Goal: Obtain resource: Download file/media

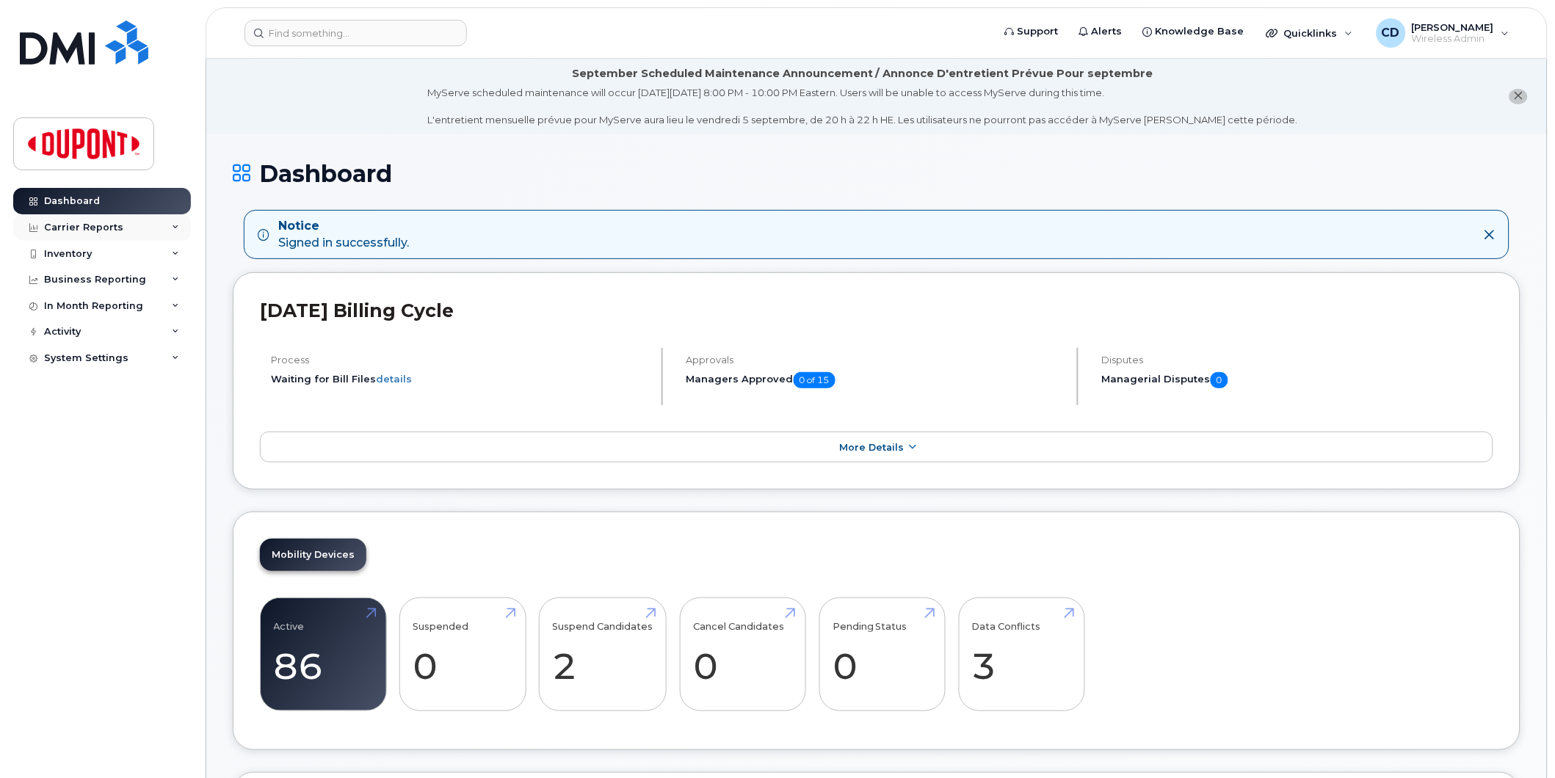
click at [93, 228] on div "Carrier Reports" at bounding box center [83, 228] width 79 height 12
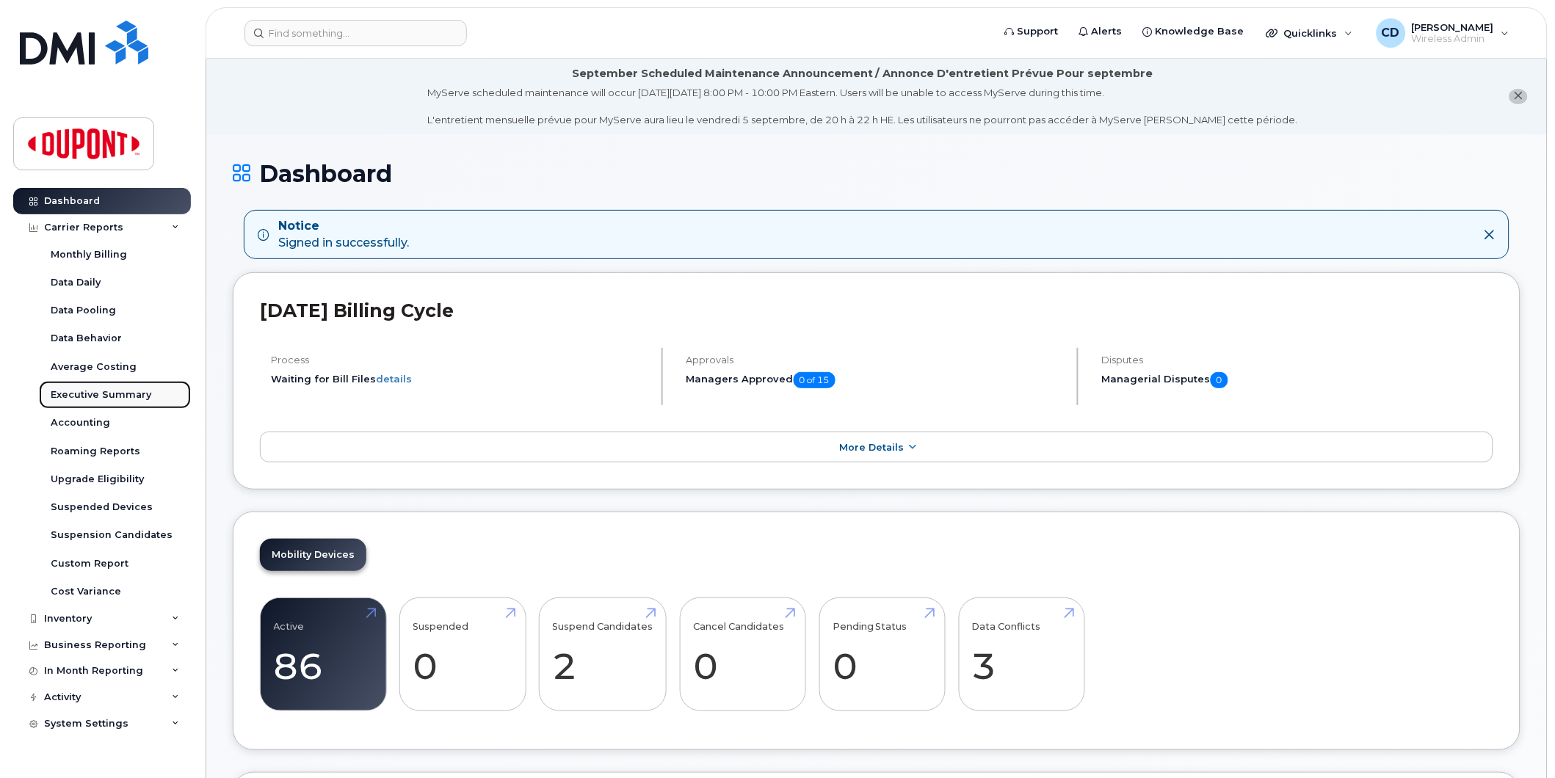
click at [93, 394] on div "Executive Summary" at bounding box center [101, 394] width 101 height 13
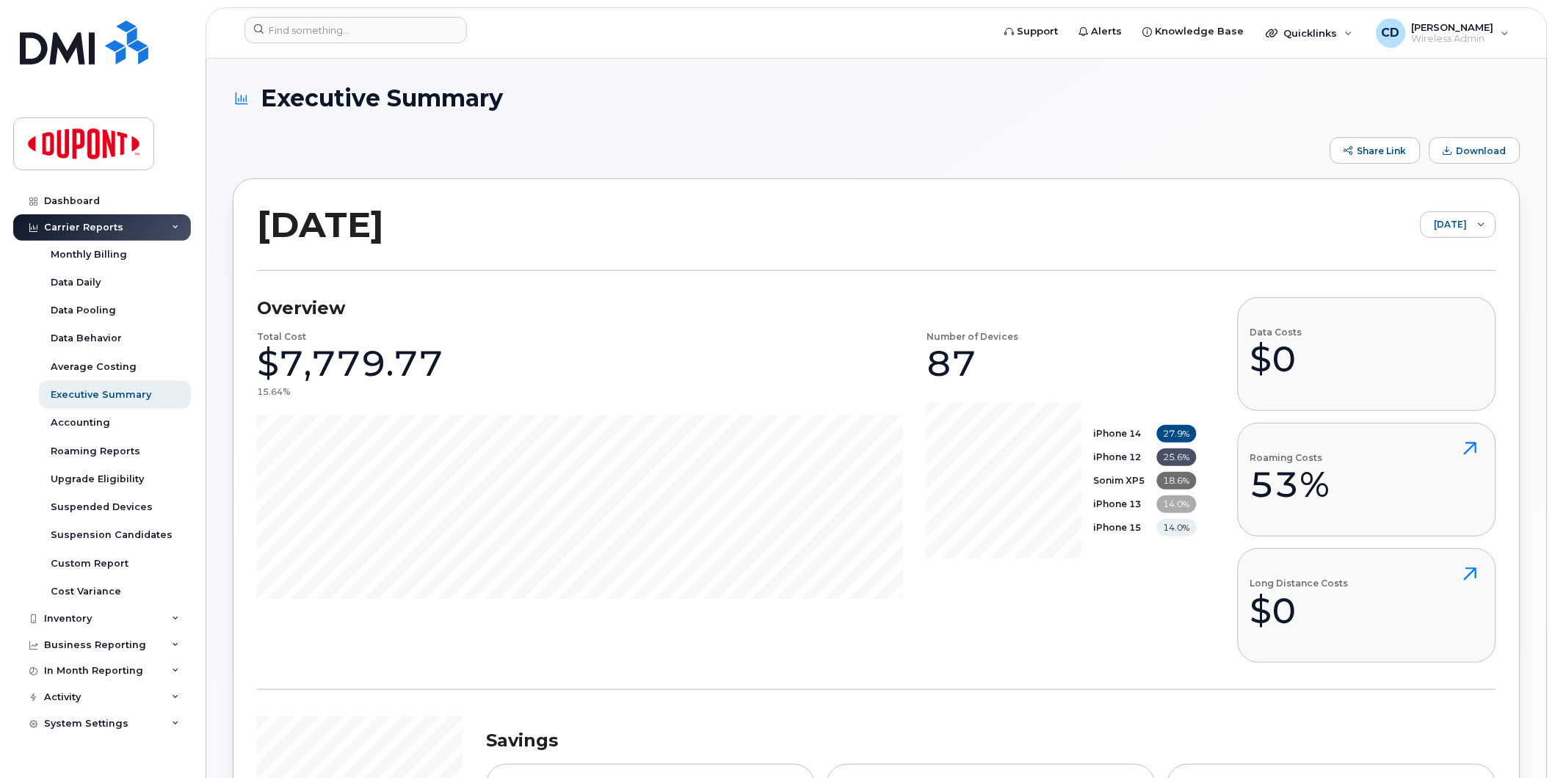
click at [144, 228] on div "Carrier Reports" at bounding box center [102, 227] width 178 height 26
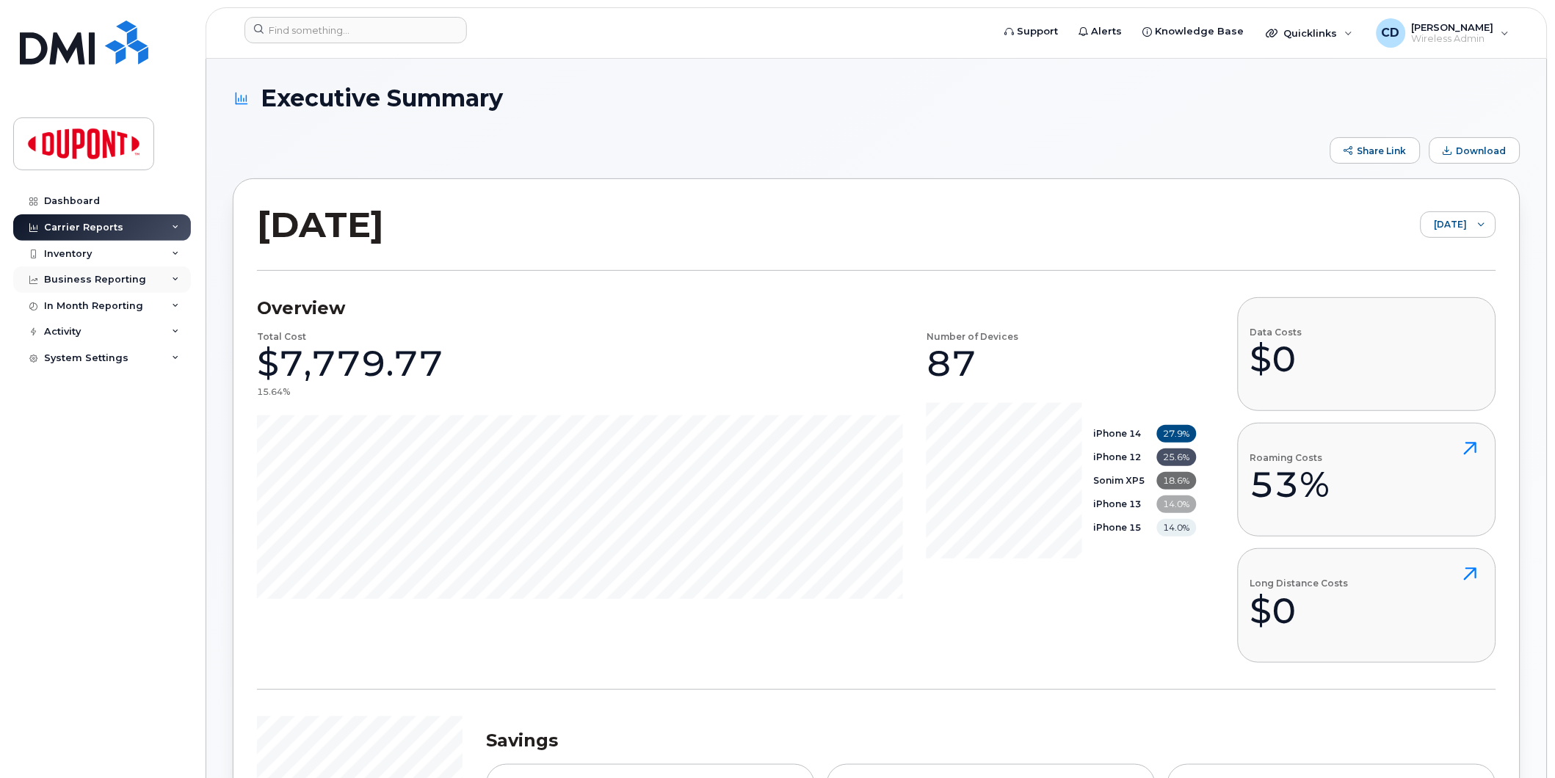
click at [110, 280] on div "Business Reporting" at bounding box center [95, 280] width 102 height 12
click at [112, 335] on div "In Month Reporting" at bounding box center [93, 334] width 99 height 12
click at [104, 277] on div "Business Reporting" at bounding box center [95, 280] width 102 height 12
click at [105, 230] on div "Carrier Reports" at bounding box center [83, 228] width 79 height 12
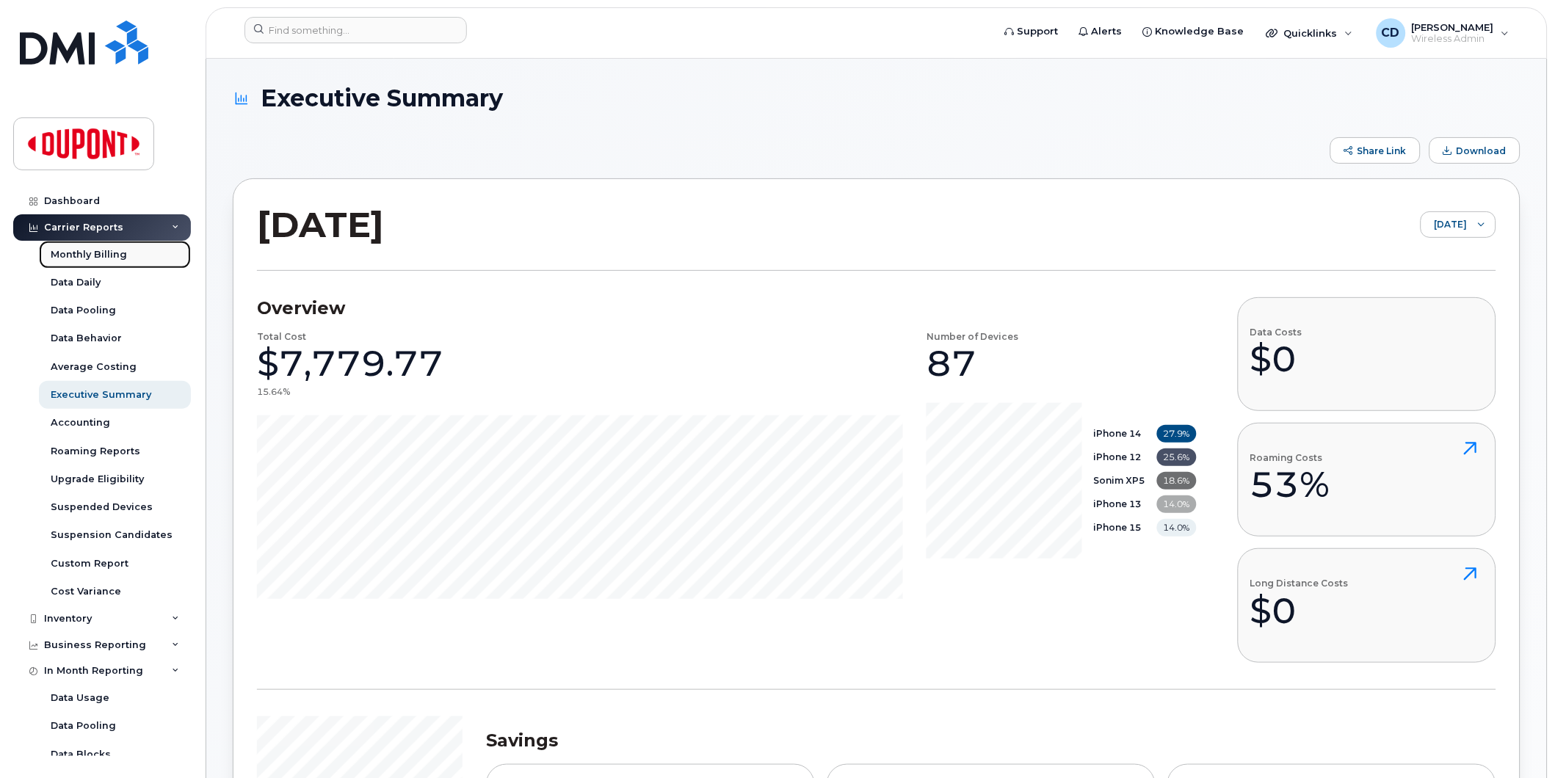
click at [92, 253] on div "Monthly Billing" at bounding box center [89, 254] width 76 height 13
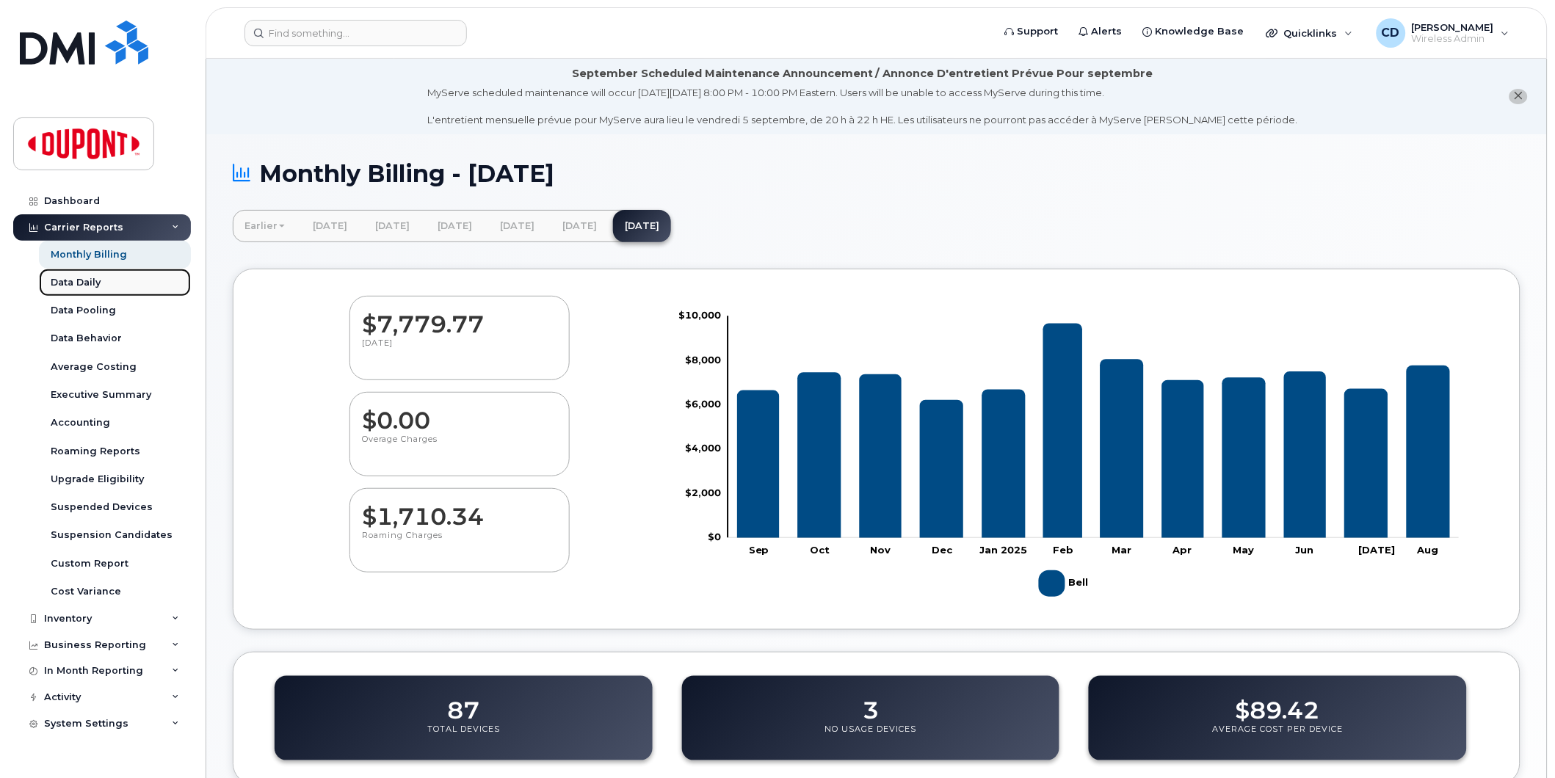
click at [82, 281] on div "Data Daily" at bounding box center [76, 282] width 50 height 13
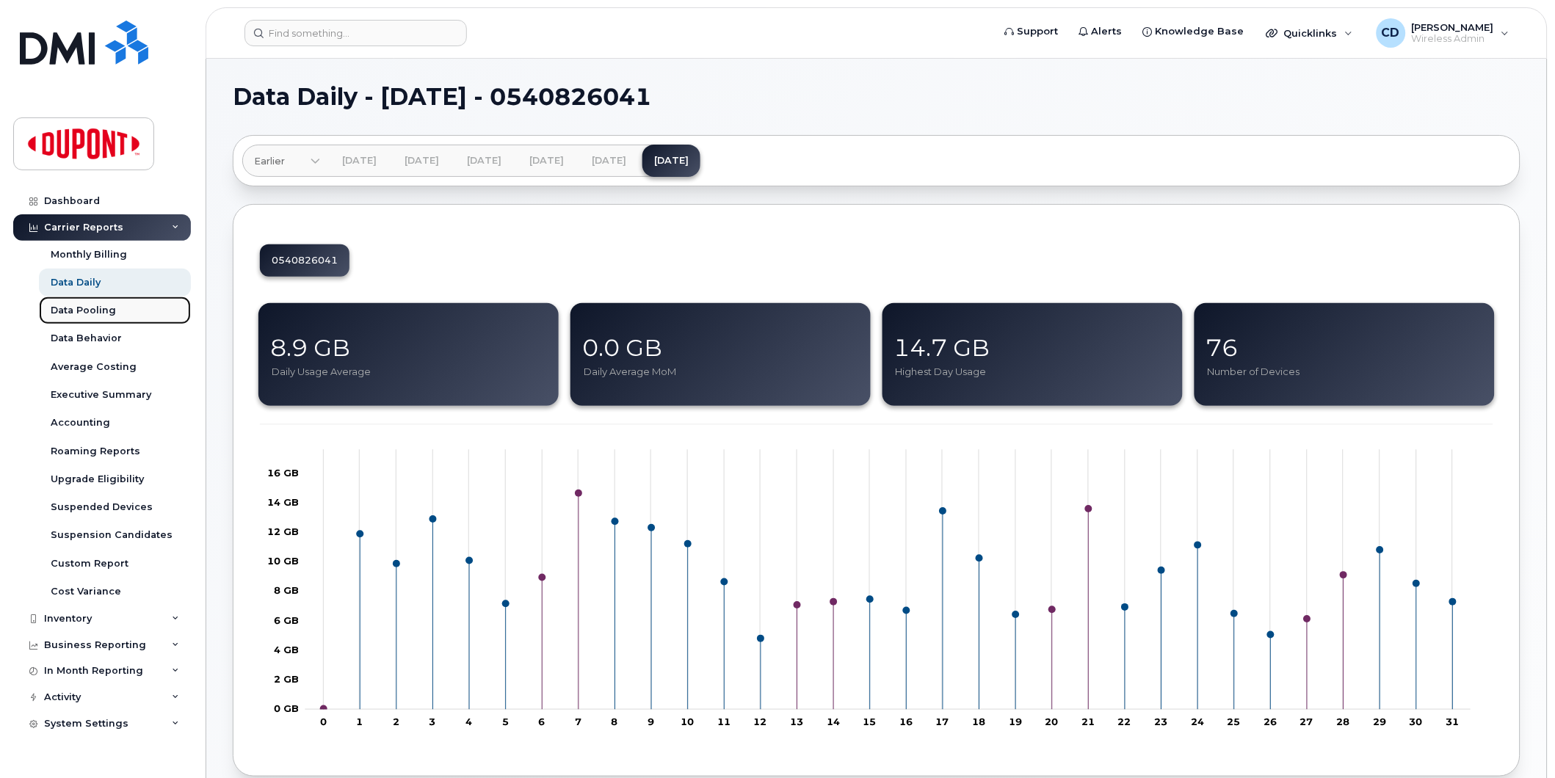
click at [99, 310] on div "Data Pooling" at bounding box center [83, 310] width 65 height 13
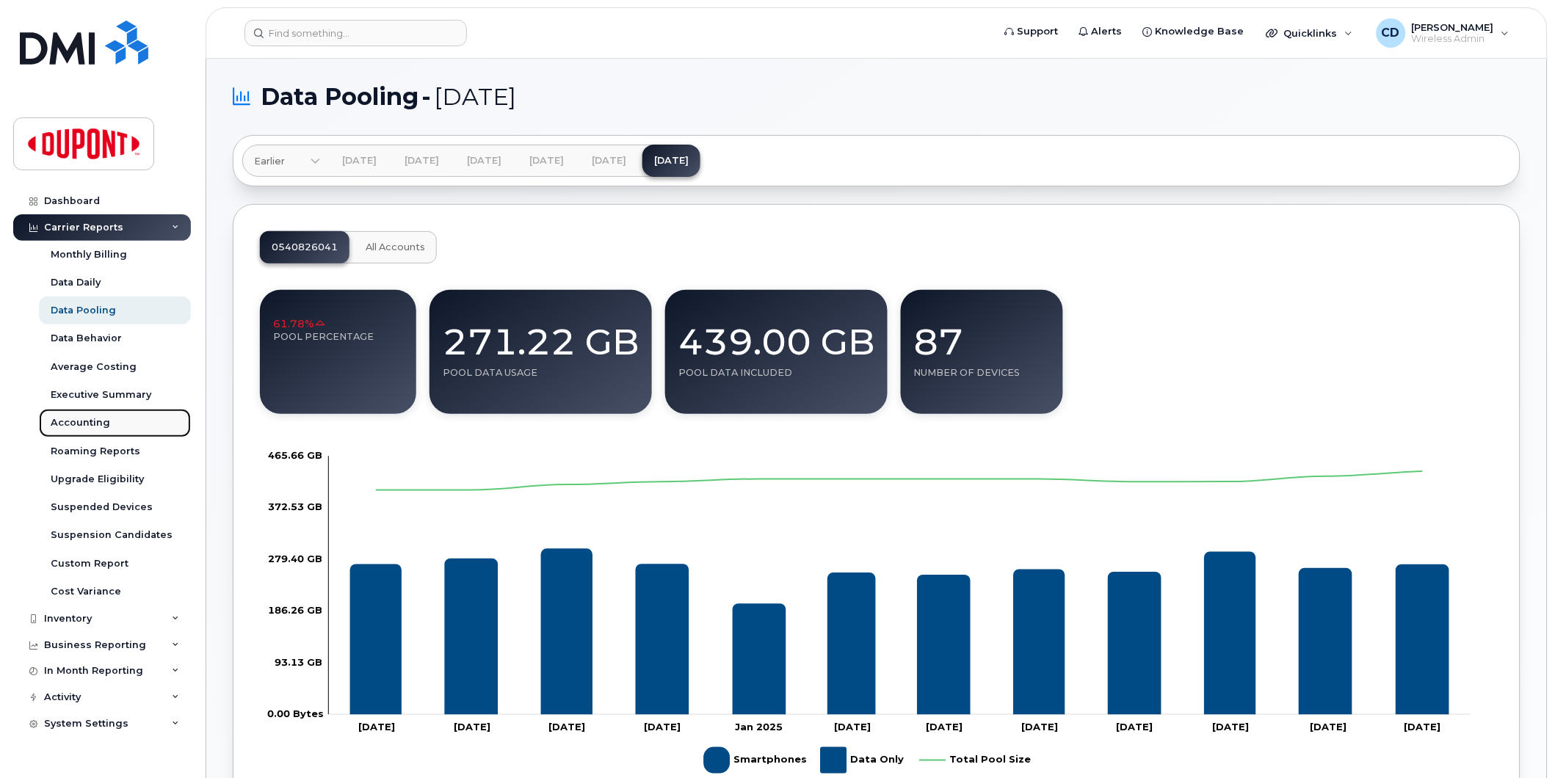
click at [82, 422] on div "Accounting" at bounding box center [80, 422] width 59 height 13
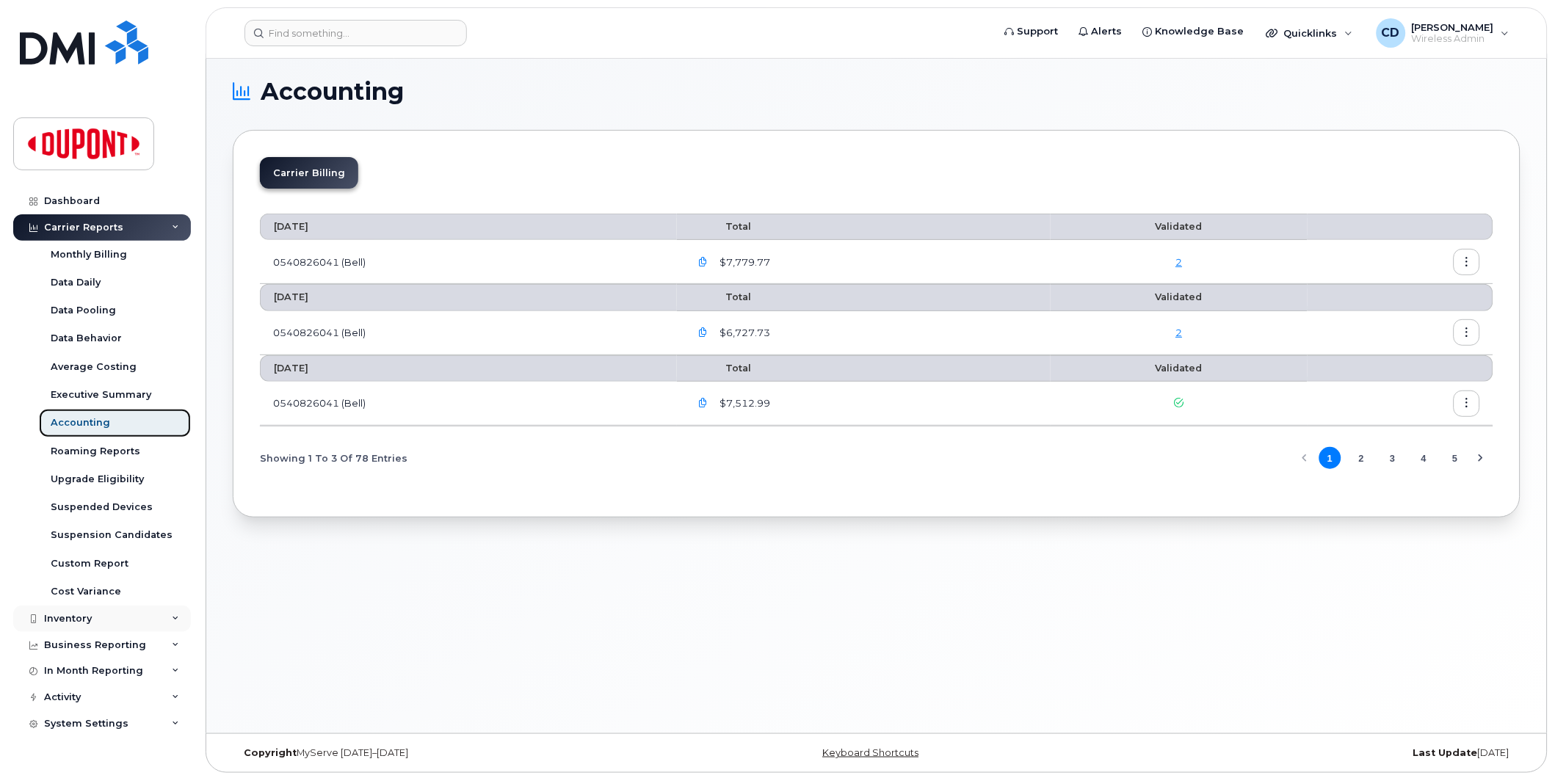
scroll to position [7, 0]
click at [1470, 255] on icon "button" at bounding box center [1467, 260] width 10 height 10
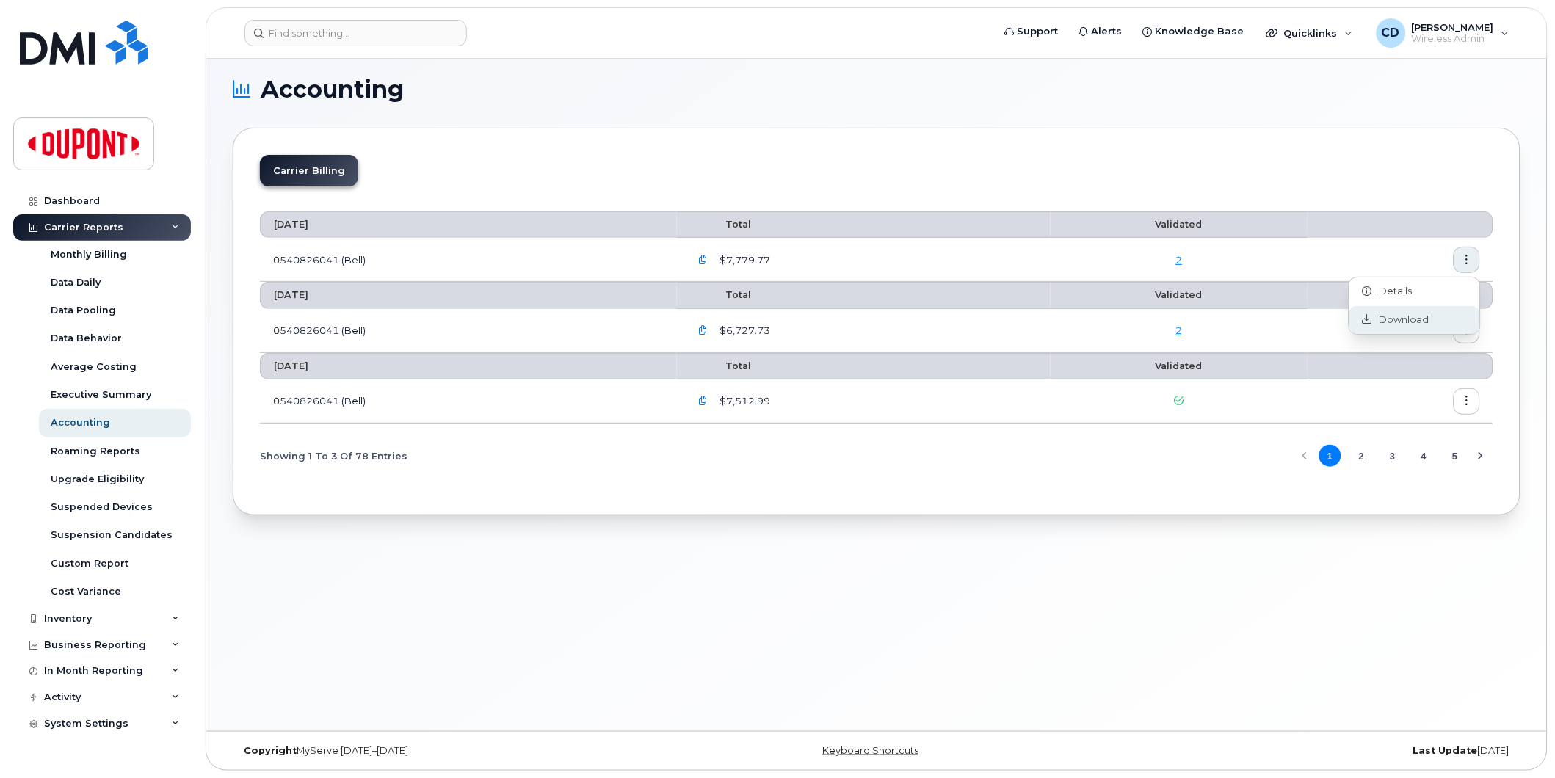
click at [1390, 319] on span "Download" at bounding box center [1400, 319] width 57 height 13
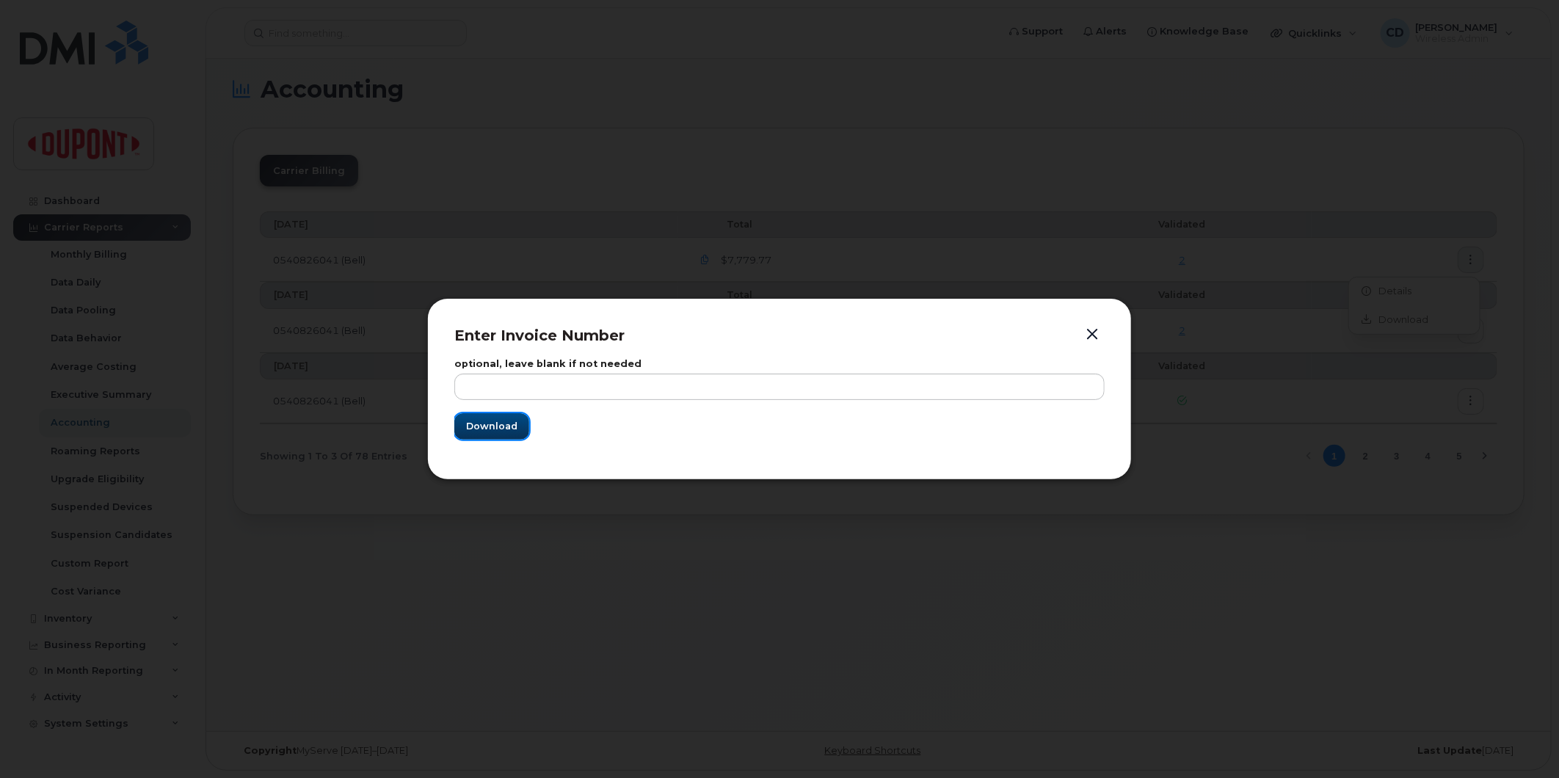
click at [488, 424] on span "Download" at bounding box center [491, 426] width 51 height 14
